Goal: Navigation & Orientation: Go to known website

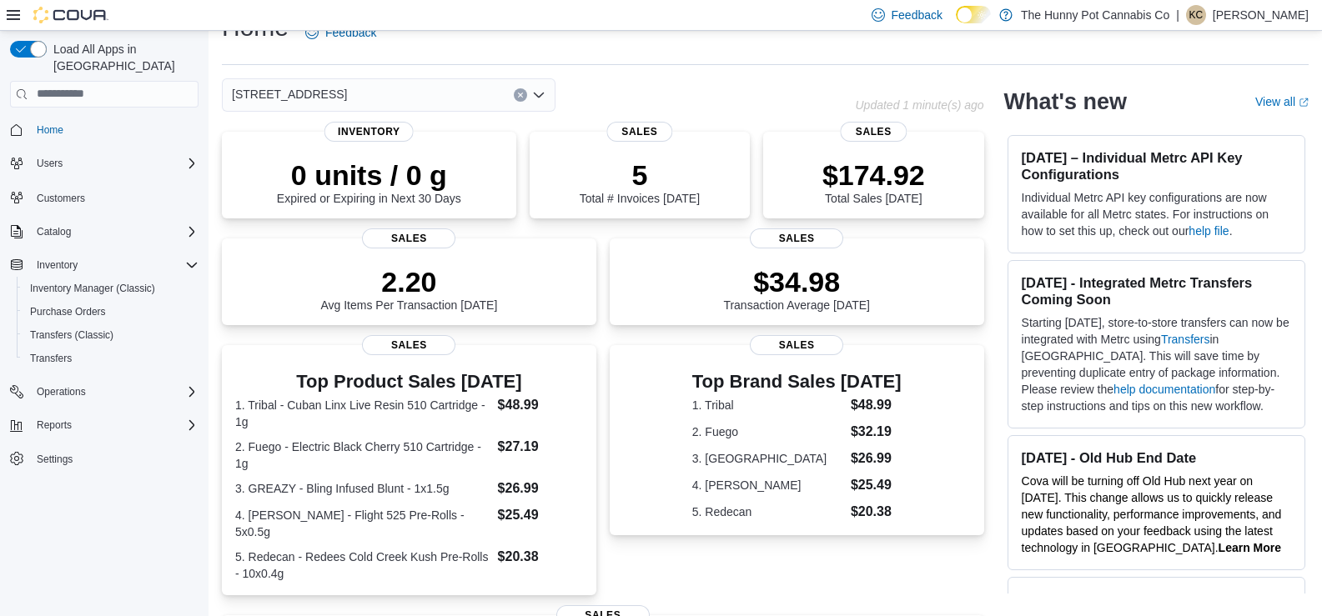
scroll to position [67, 0]
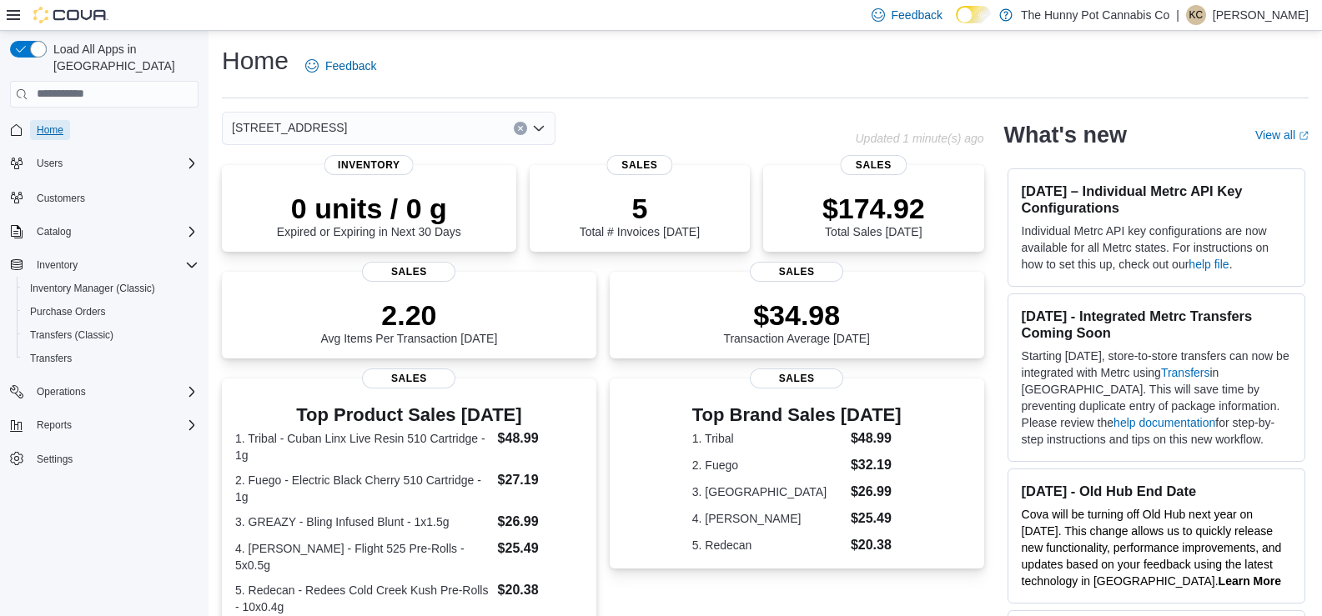
click at [46, 123] on span "Home" at bounding box center [50, 129] width 27 height 13
